Goal: Find specific page/section: Find specific page/section

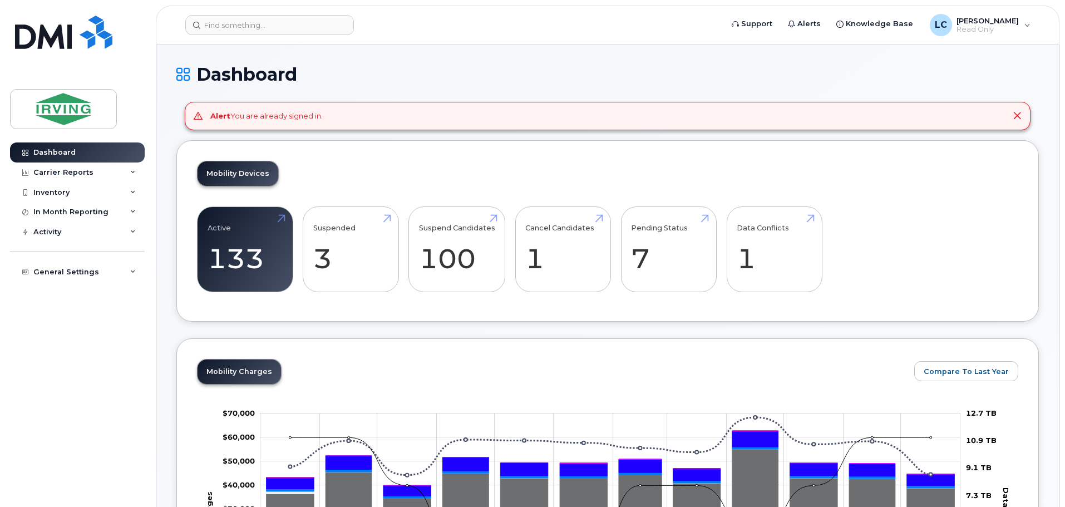
click at [1018, 112] on icon at bounding box center [1017, 115] width 9 height 9
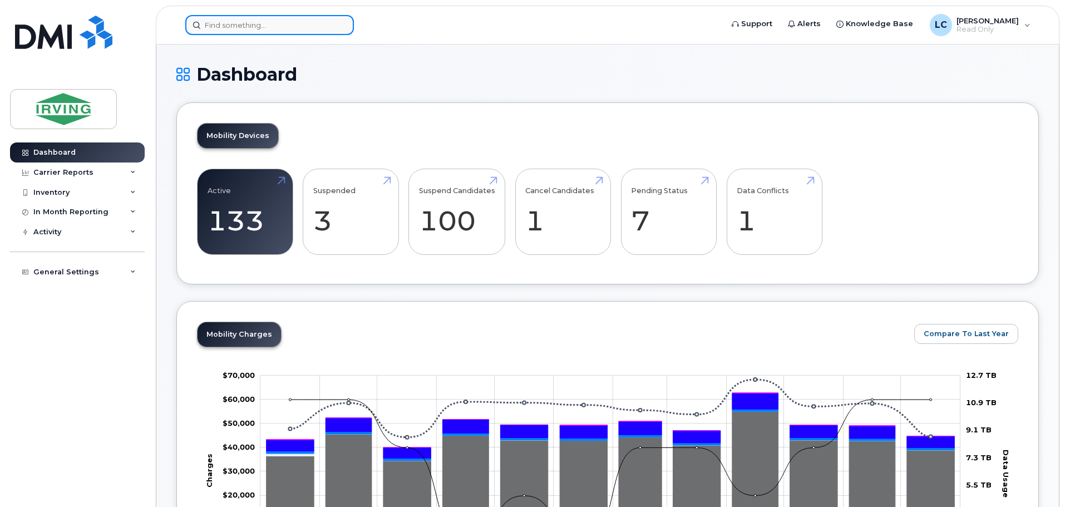
click at [250, 31] on input at bounding box center [269, 25] width 169 height 20
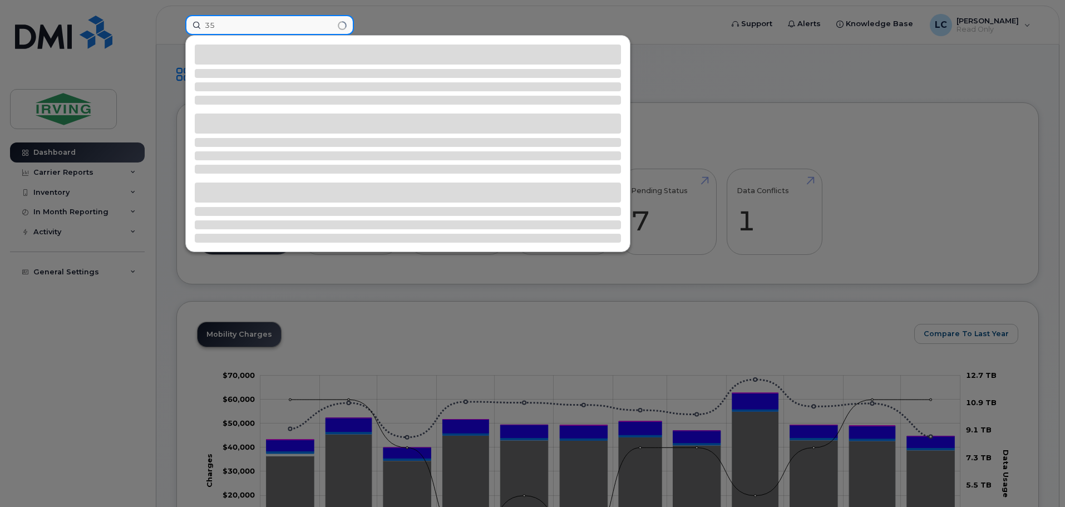
type input "3"
type input "356826102227251"
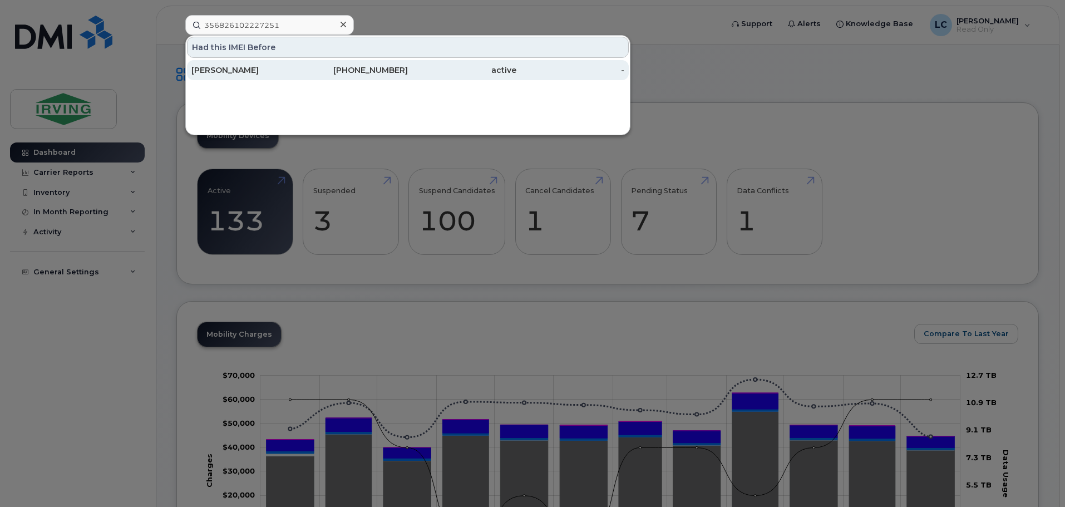
click at [268, 72] on div "Michelle Chaisson" at bounding box center [245, 70] width 109 height 11
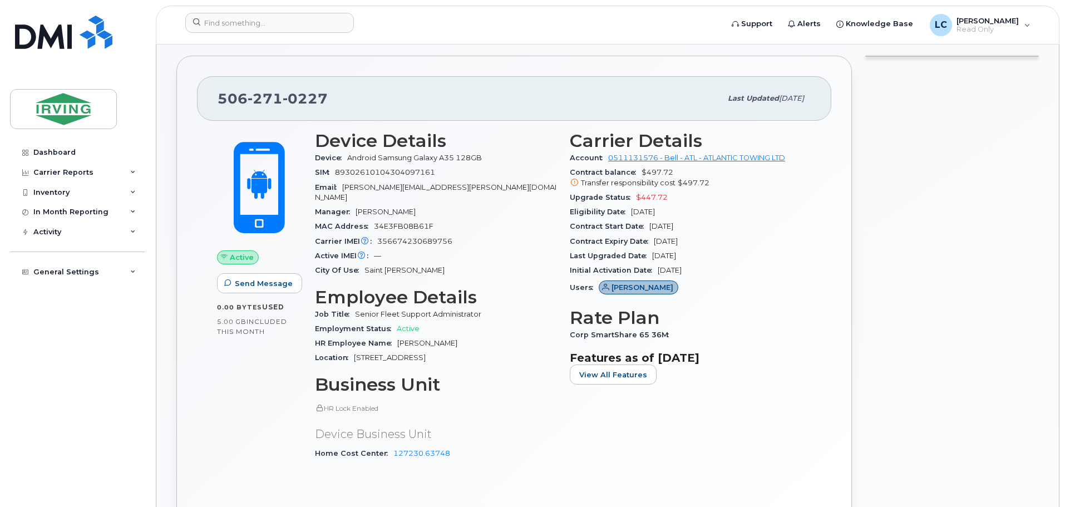
scroll to position [167, 0]
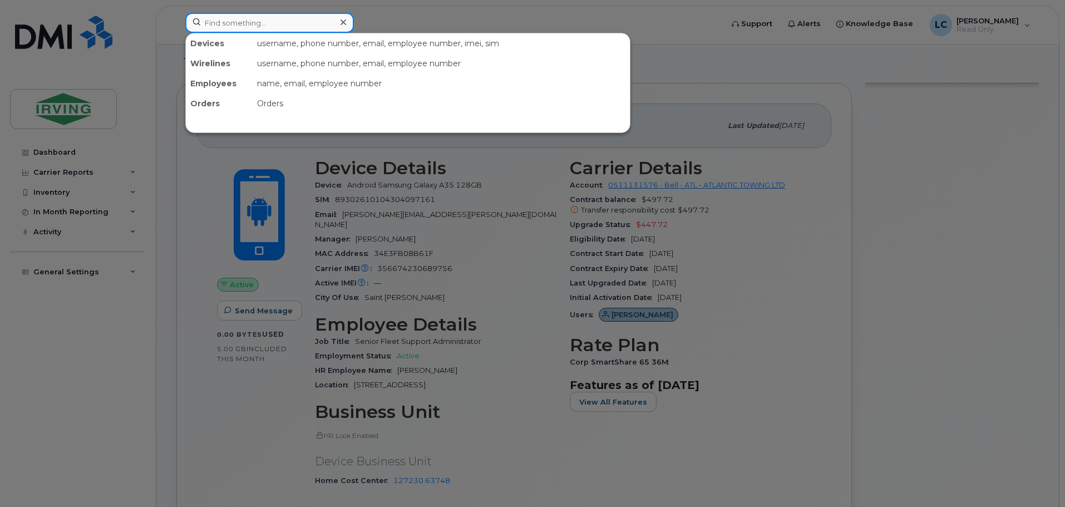
click at [242, 27] on input at bounding box center [269, 23] width 169 height 20
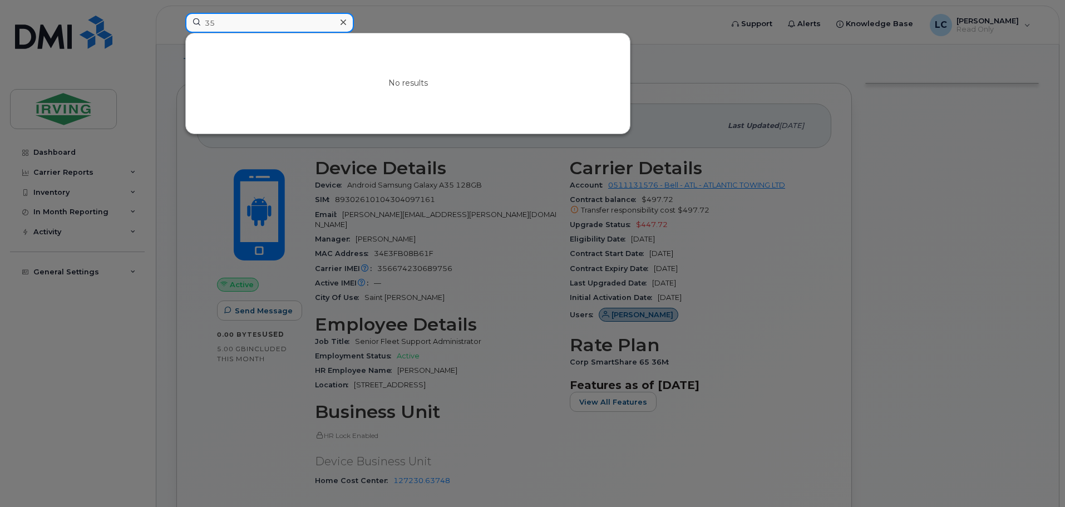
type input "3"
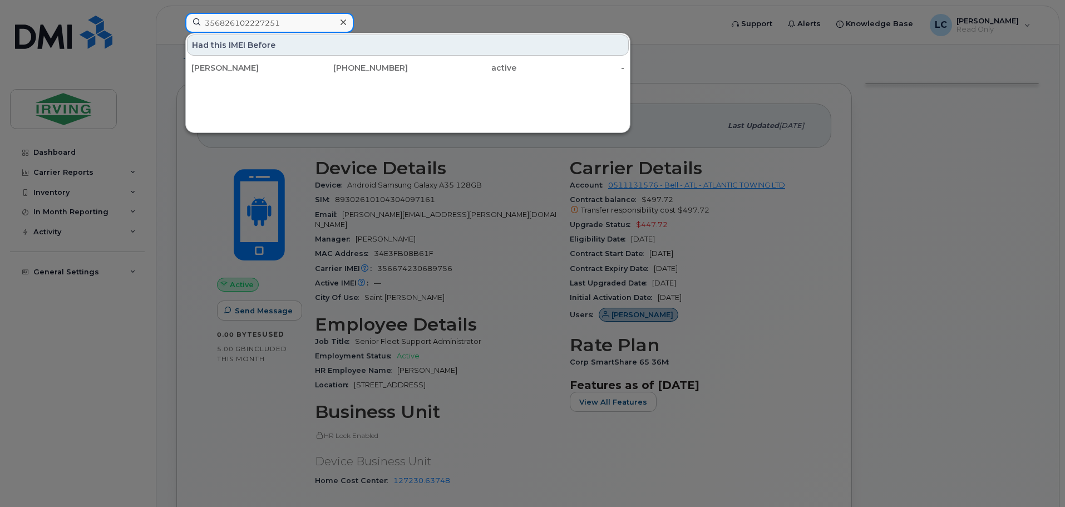
drag, startPoint x: 295, startPoint y: 19, endPoint x: 11, endPoint y: 9, distance: 285.0
click at [176, 13] on div "356826102227251 Had this IMEI Before Michelle Chaisson 506-271-0227 active -" at bounding box center [450, 25] width 548 height 24
click at [280, 28] on input "356826102227251" at bounding box center [269, 23] width 169 height 20
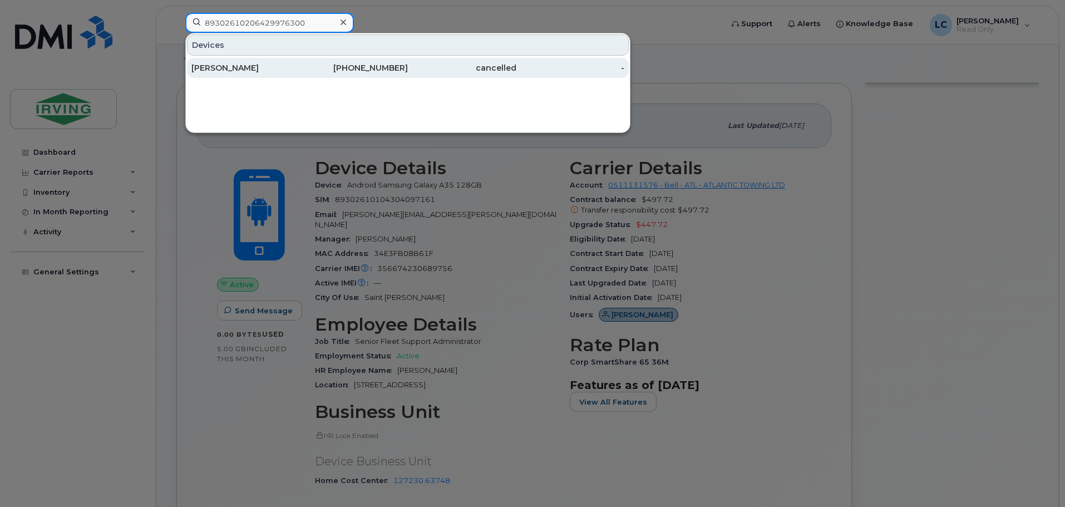
type input "89302610206429976300"
click at [267, 66] on div "Adam Johnston" at bounding box center [245, 67] width 109 height 11
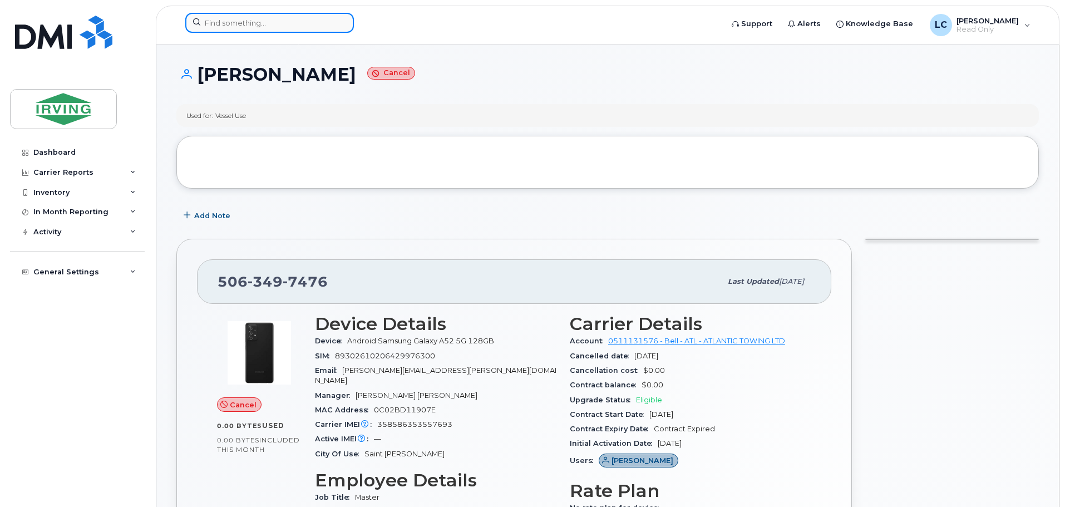
click at [229, 14] on input at bounding box center [269, 23] width 169 height 20
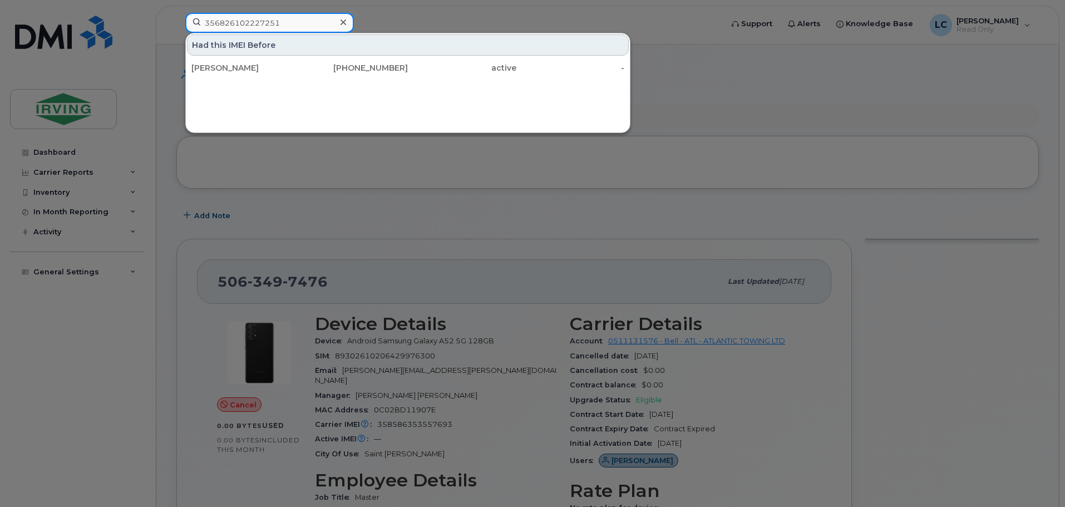
type input "356826102227251"
click at [257, 45] on div "Had this IMEI Before" at bounding box center [408, 44] width 442 height 21
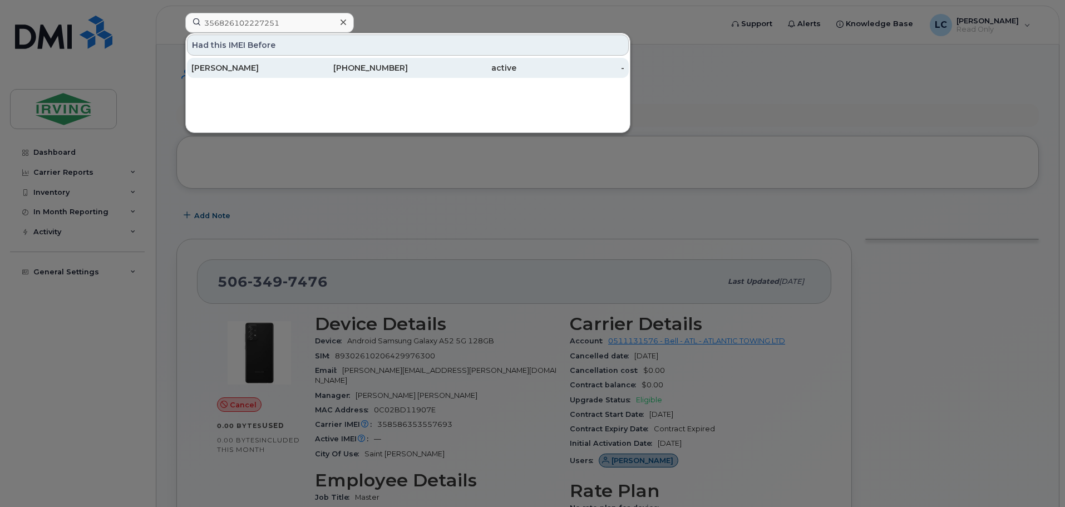
click at [248, 70] on div "[PERSON_NAME]" at bounding box center [245, 67] width 109 height 11
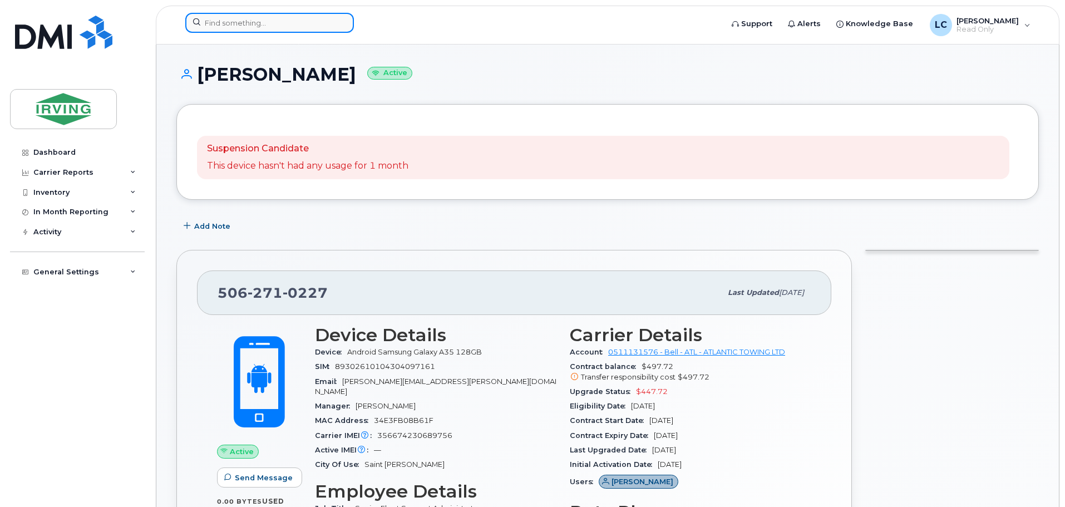
click at [237, 26] on input at bounding box center [269, 23] width 169 height 20
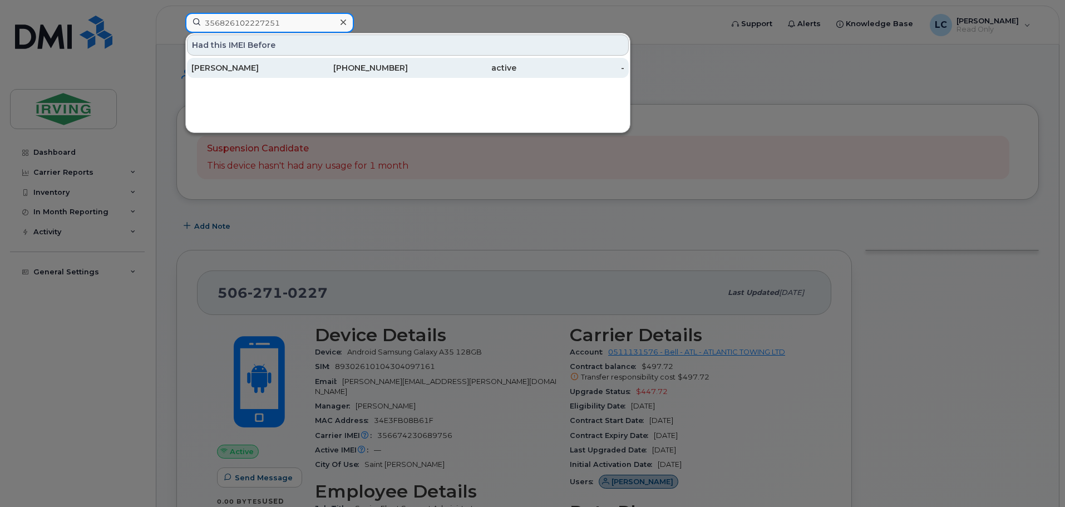
type input "356826102227251"
click at [284, 73] on div "[PERSON_NAME]" at bounding box center [245, 68] width 109 height 20
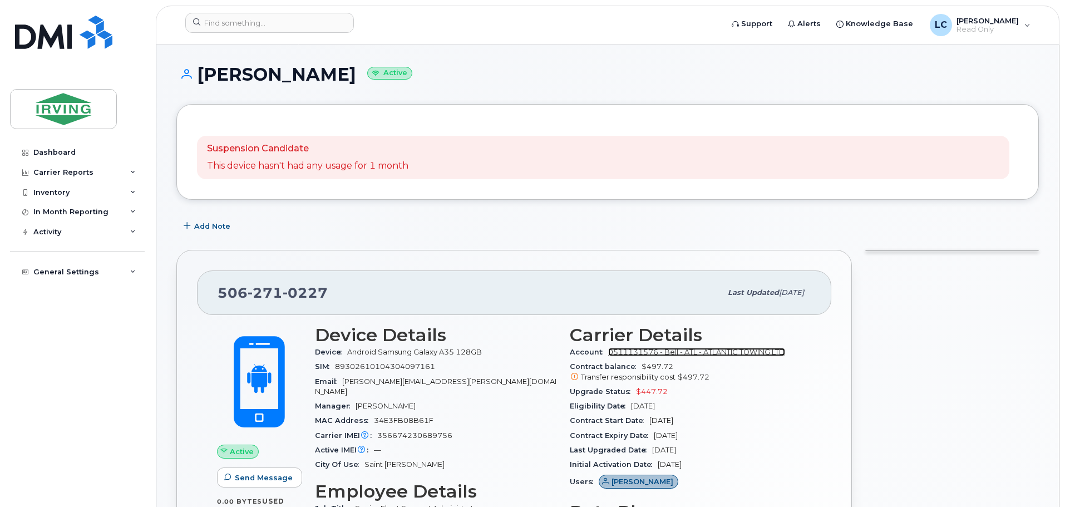
click at [693, 352] on link "0511131576 - Bell - ATL - ATLANTIC TOWING LTD" at bounding box center [696, 352] width 177 height 8
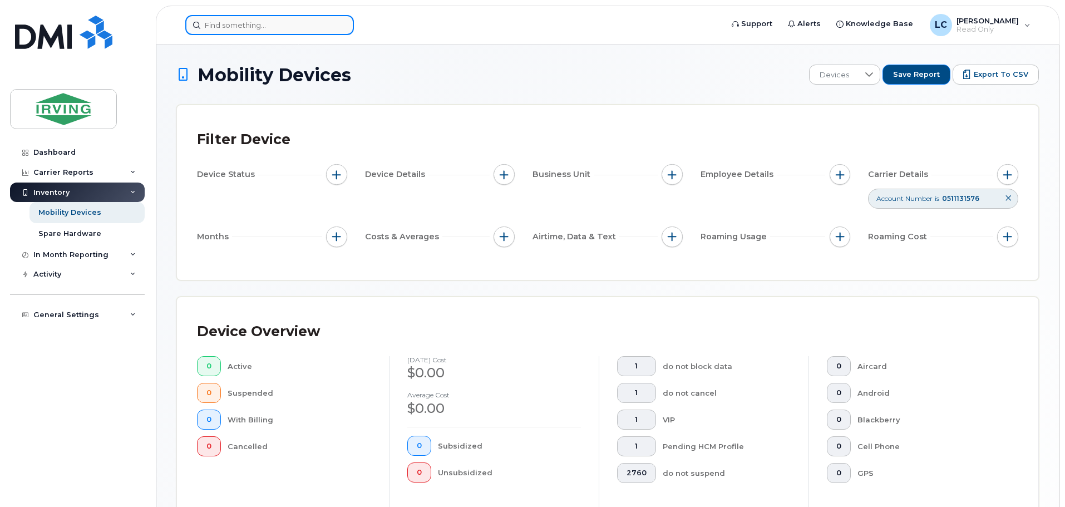
click at [229, 31] on input at bounding box center [269, 25] width 169 height 20
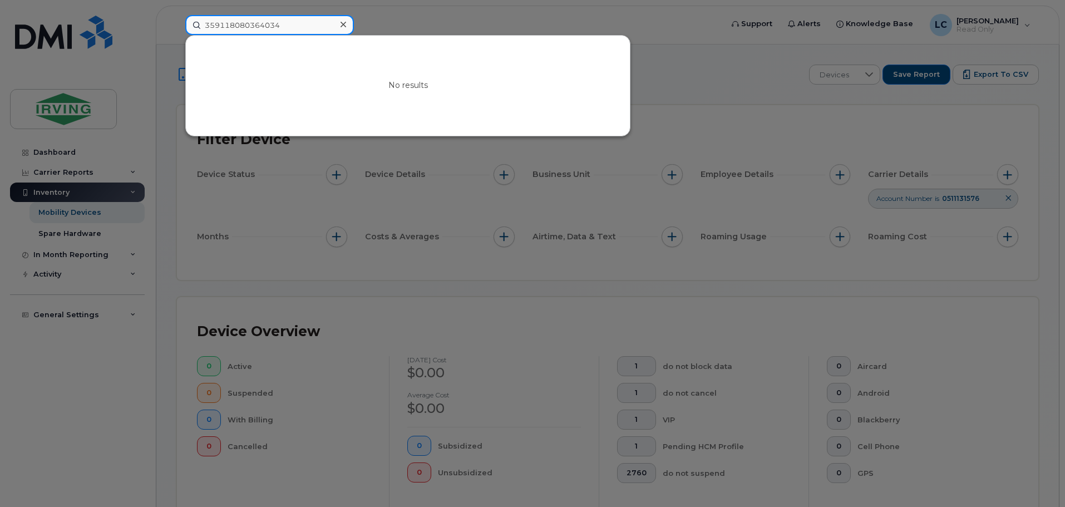
drag, startPoint x: 312, startPoint y: 27, endPoint x: 102, endPoint y: 25, distance: 209.8
click at [176, 25] on div "359118080364034 No results" at bounding box center [450, 25] width 548 height 20
click at [262, 31] on input "359118080364034" at bounding box center [269, 25] width 169 height 20
drag, startPoint x: 262, startPoint y: 31, endPoint x: 195, endPoint y: 28, distance: 67.4
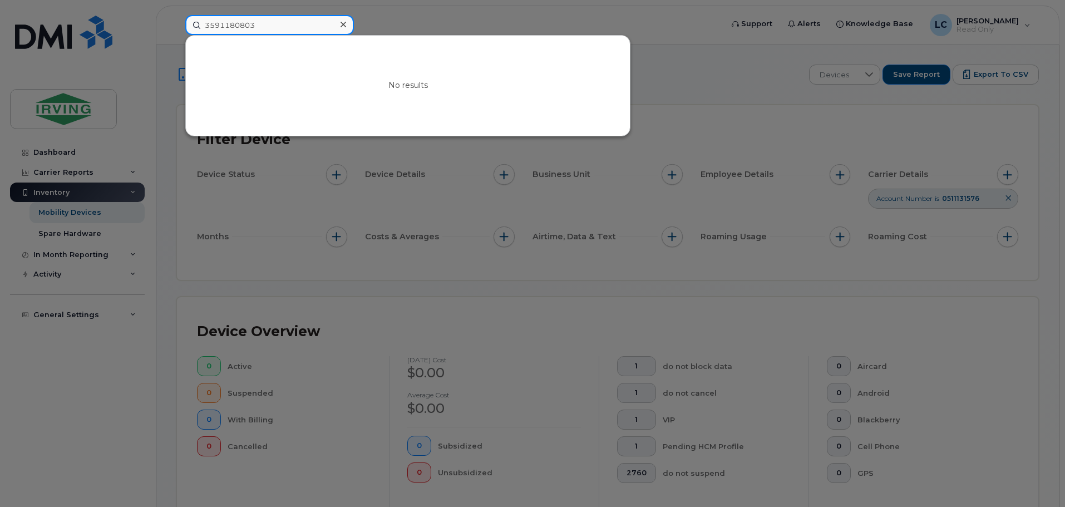
click at [195, 28] on input "3591180803" at bounding box center [269, 25] width 169 height 20
click at [238, 23] on input "359118080364034" at bounding box center [269, 25] width 169 height 20
click at [284, 27] on input "359118080364034" at bounding box center [269, 25] width 169 height 20
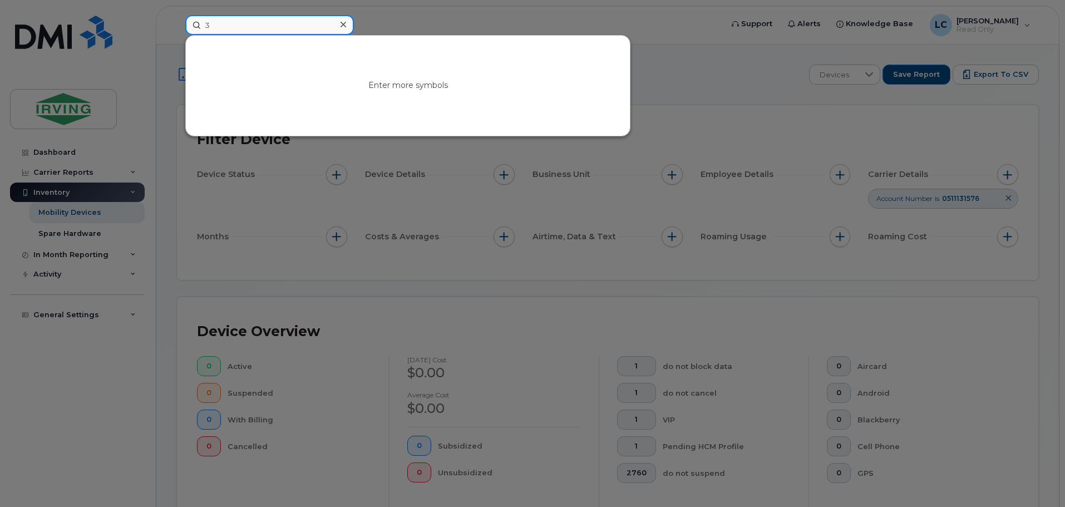
click at [229, 26] on input "3" at bounding box center [269, 25] width 169 height 20
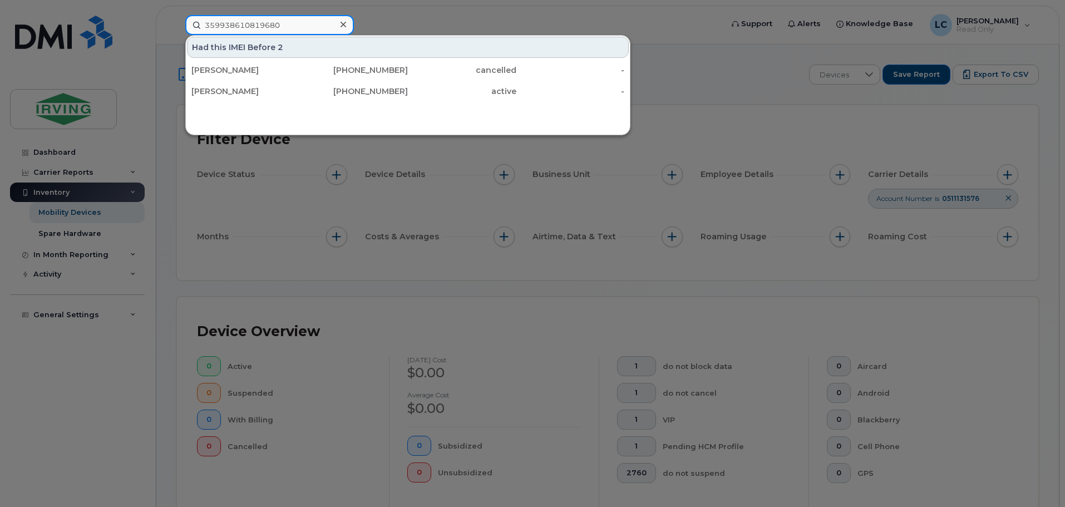
type input "359938610819680"
click at [243, 45] on div "Had this IMEI Before 2" at bounding box center [408, 47] width 442 height 21
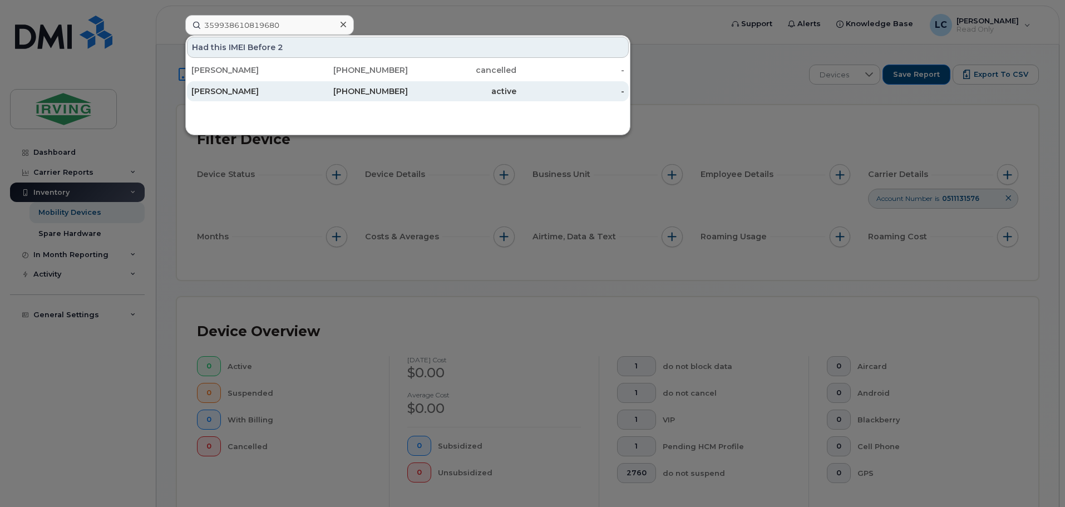
click at [244, 90] on div "[PERSON_NAME]" at bounding box center [245, 91] width 109 height 11
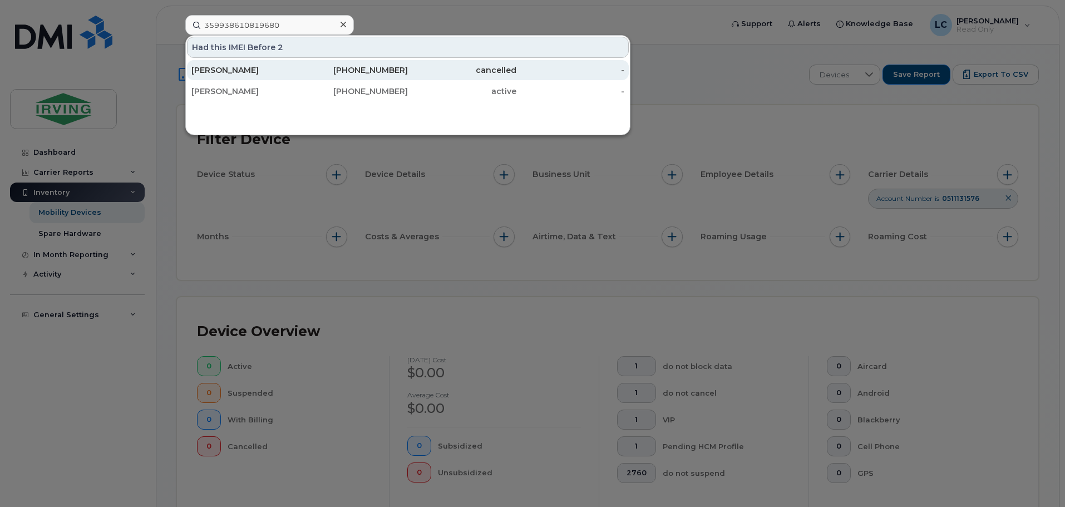
click at [232, 72] on div "[PERSON_NAME]" at bounding box center [245, 70] width 109 height 11
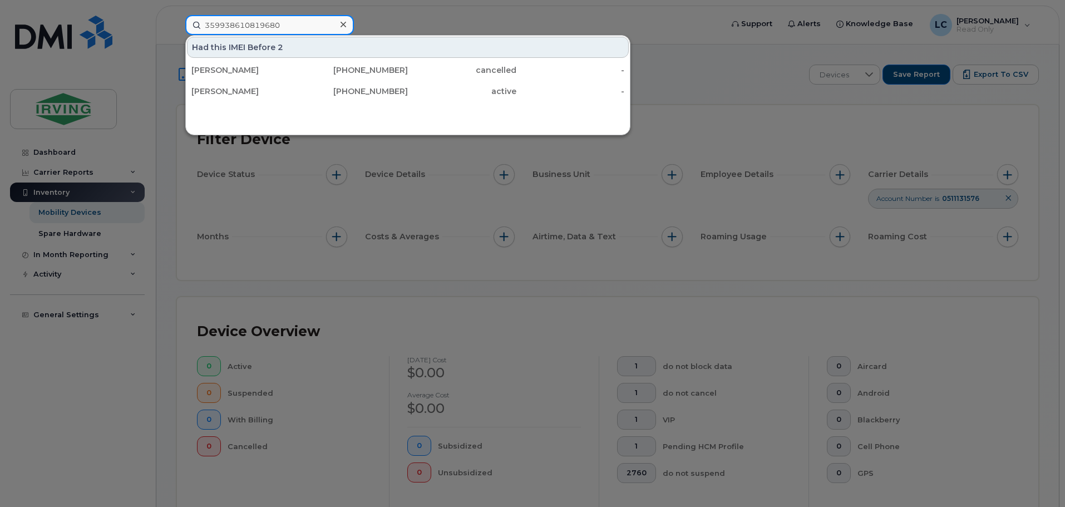
click at [264, 24] on input "359938610819680" at bounding box center [269, 25] width 169 height 20
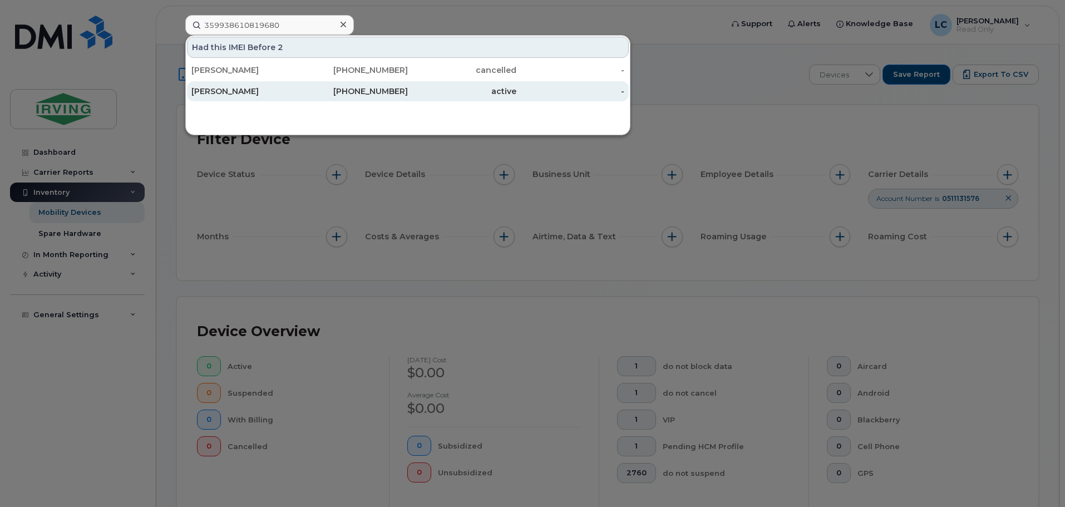
click at [624, 93] on link "[PERSON_NAME] [PHONE_NUMBER] active -" at bounding box center [408, 91] width 442 height 20
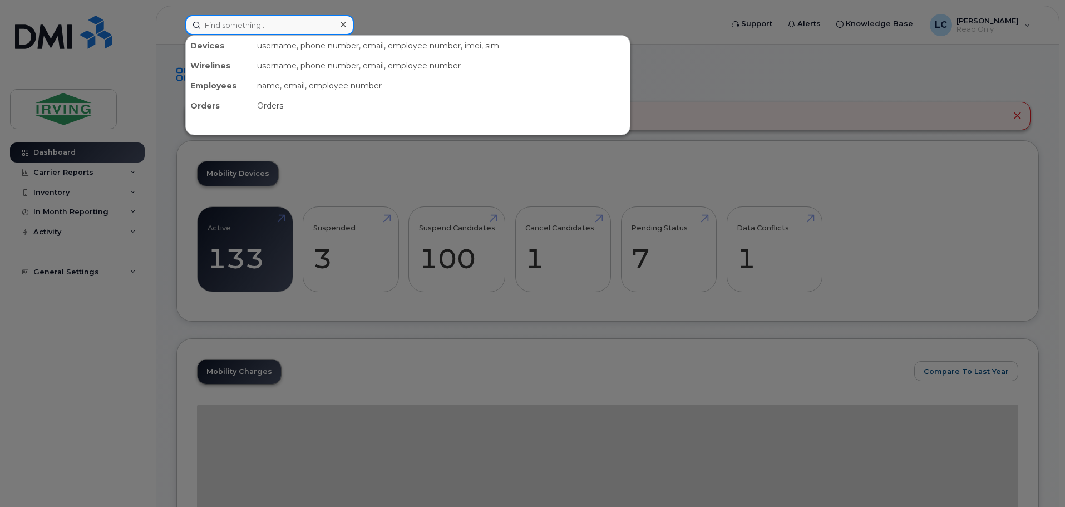
click at [240, 19] on input at bounding box center [269, 25] width 169 height 20
paste input "359938610819680"
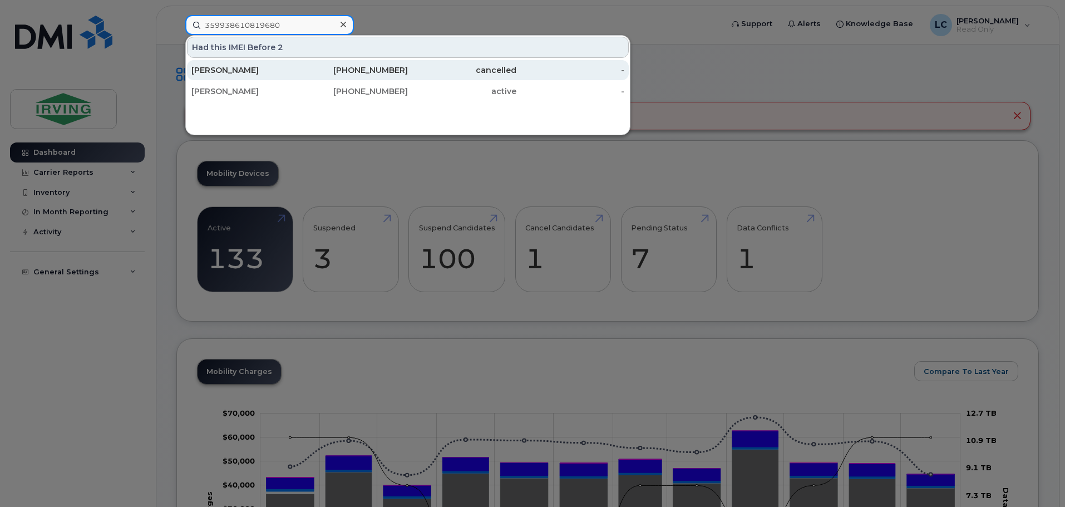
type input "359938610819680"
click at [223, 78] on div "[PERSON_NAME]" at bounding box center [245, 70] width 109 height 20
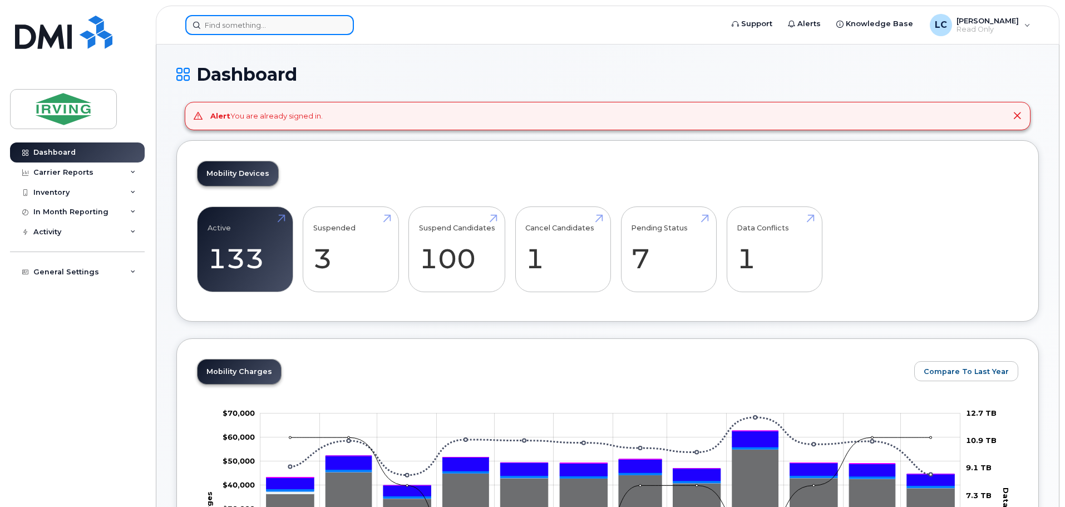
click at [250, 27] on input at bounding box center [269, 25] width 169 height 20
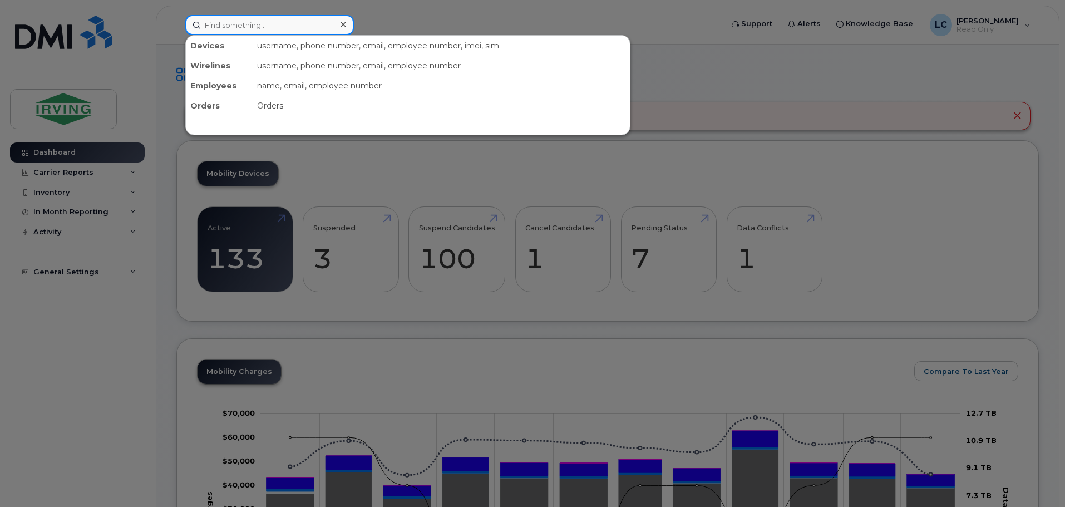
paste input "359938610819680"
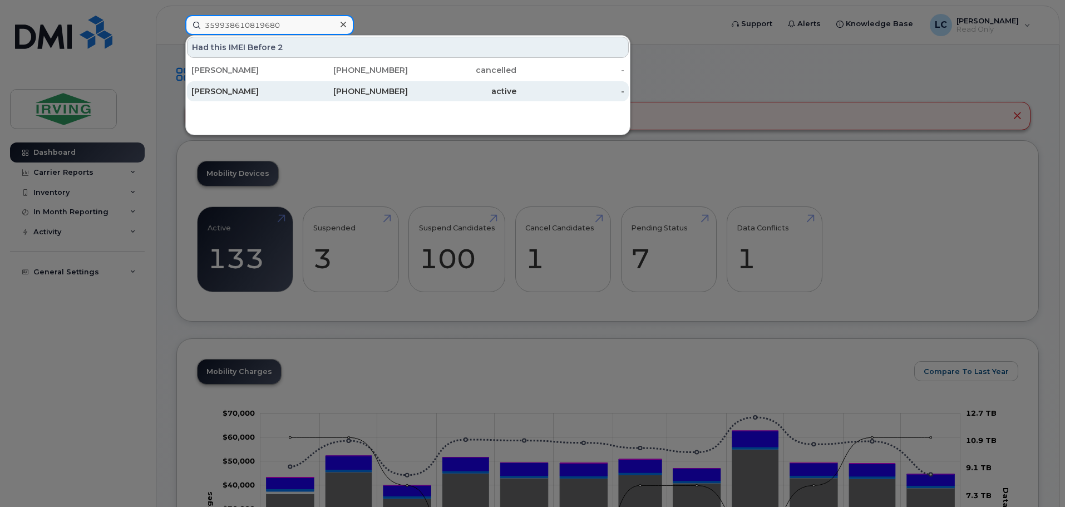
type input "359938610819680"
click at [241, 89] on div "[PERSON_NAME]" at bounding box center [245, 91] width 109 height 11
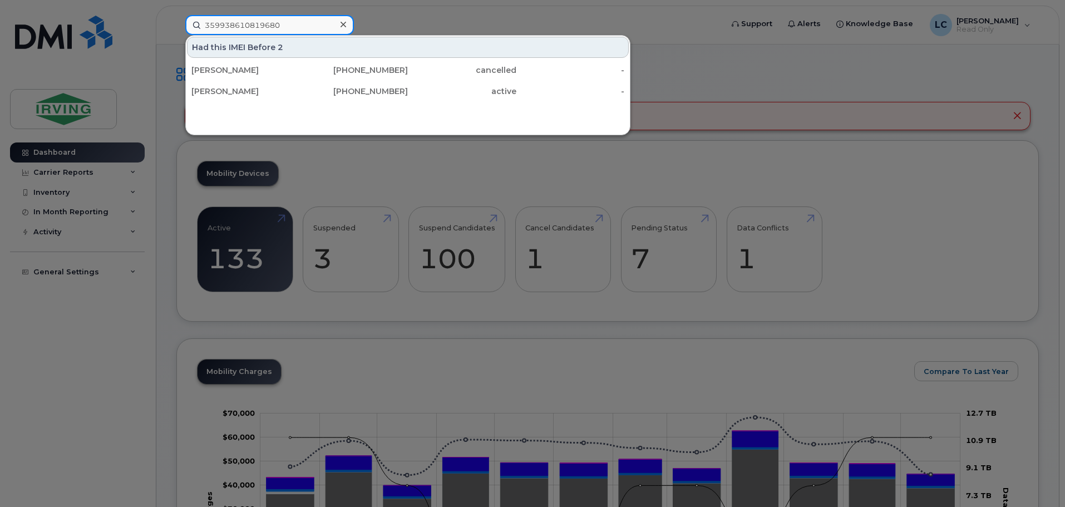
click at [288, 23] on input "359938610819680" at bounding box center [269, 25] width 169 height 20
